Goal: Find specific page/section: Find specific page/section

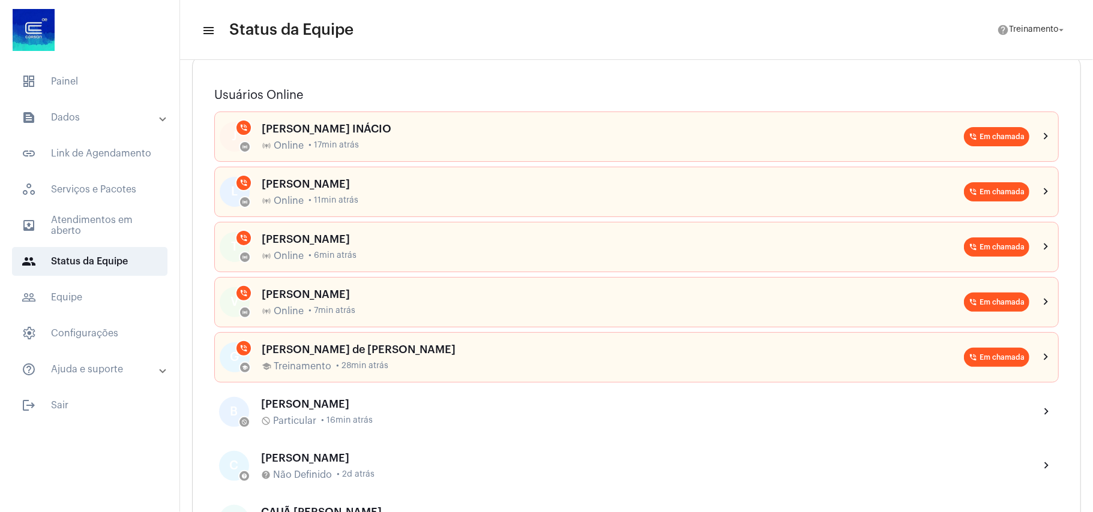
scroll to position [160, 0]
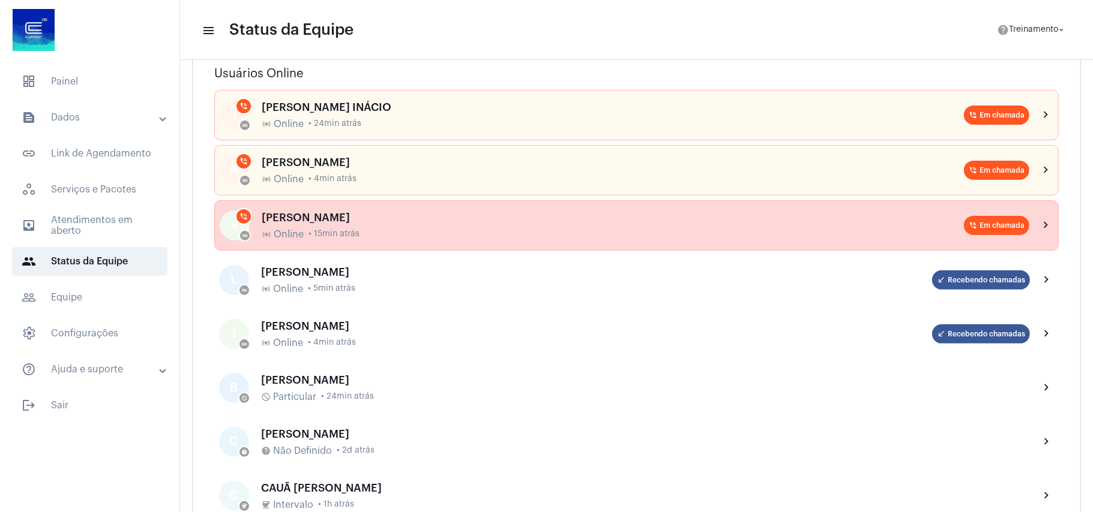
scroll to position [160, 0]
